Goal: Information Seeking & Learning: Learn about a topic

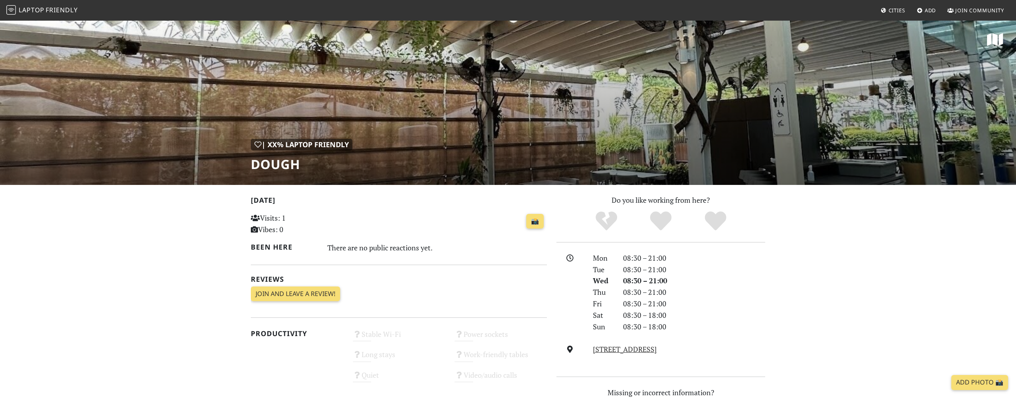
click at [64, 10] on span "Friendly" at bounding box center [62, 10] width 32 height 9
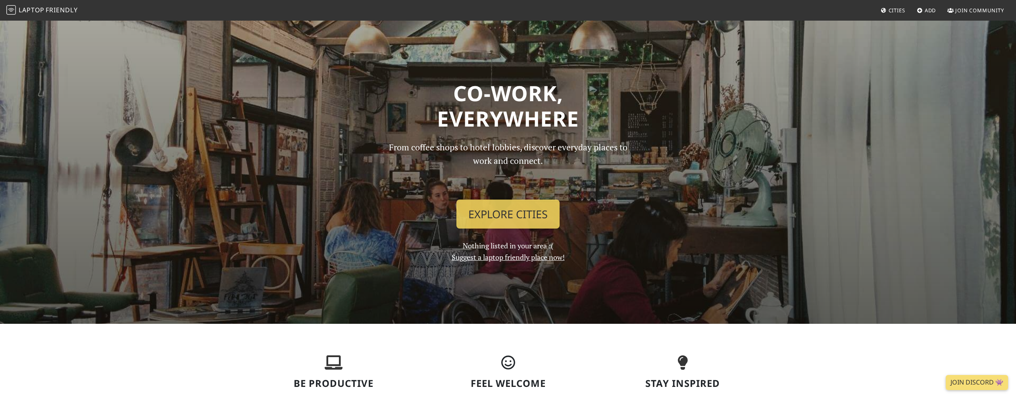
click at [495, 228] on div "From coffee shops to hotel lobbies, discover everyday places to work and connec…" at bounding box center [508, 202] width 262 height 123
click at [495, 219] on link "Explore Cities" at bounding box center [507, 214] width 103 height 29
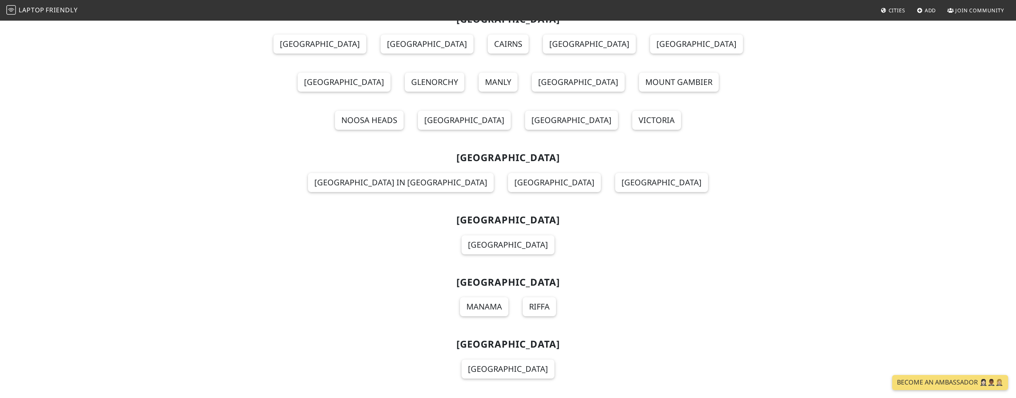
scroll to position [666, 0]
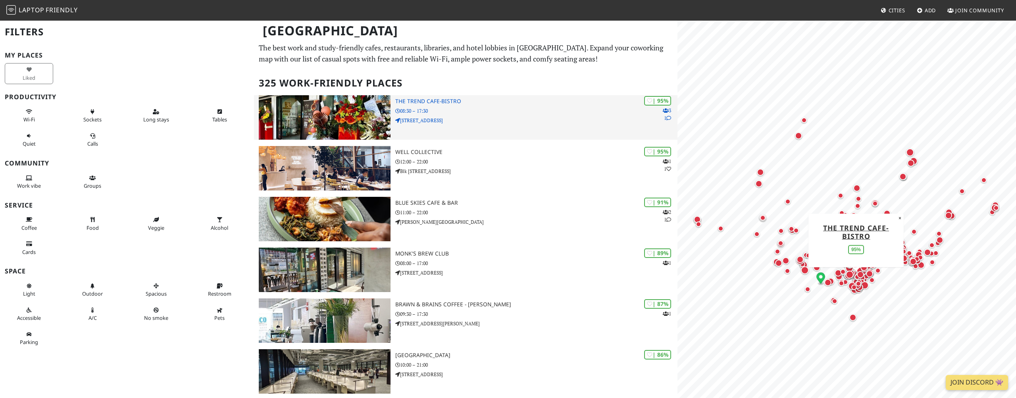
click at [439, 98] on h3 "The Trend cafe-bistro" at bounding box center [536, 101] width 282 height 7
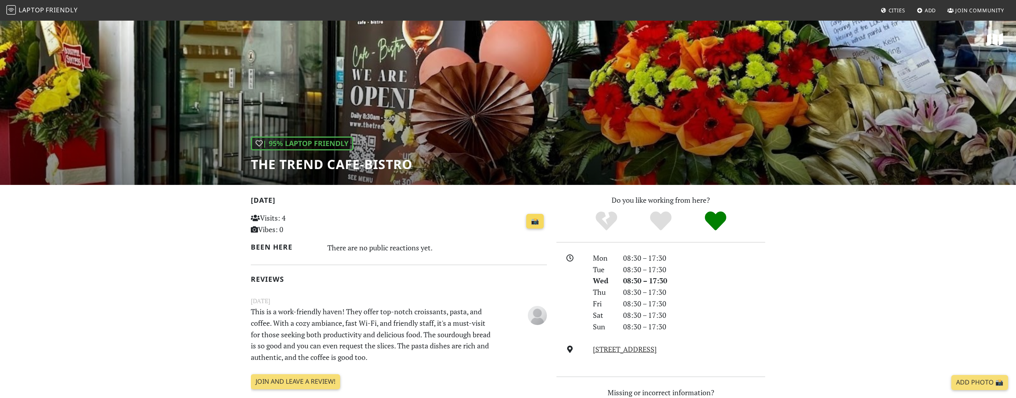
click at [533, 220] on link "📸" at bounding box center [534, 221] width 17 height 15
